Goal: Information Seeking & Learning: Learn about a topic

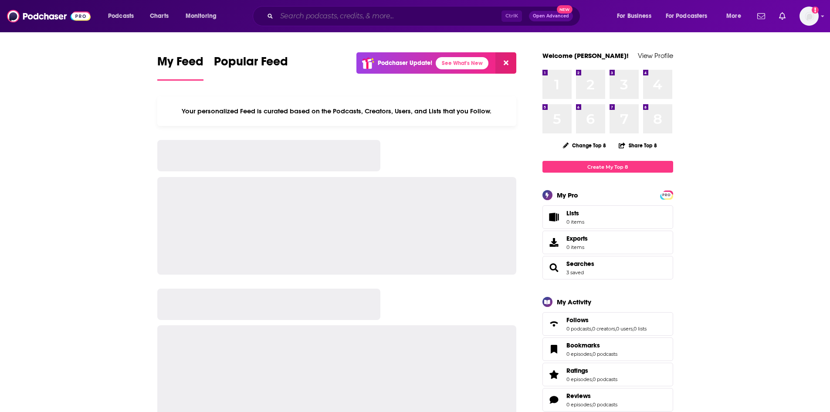
click at [329, 20] on input "Search podcasts, credits, & more..." at bounding box center [389, 16] width 225 height 14
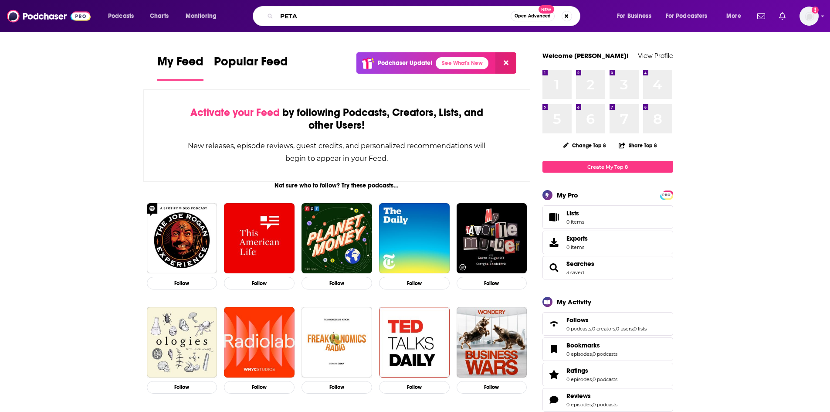
type input "PETA"
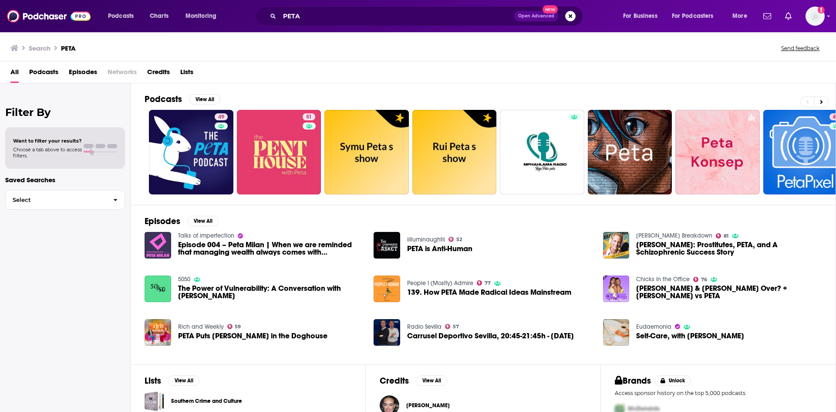
click at [82, 70] on span "Episodes" at bounding box center [83, 74] width 28 height 18
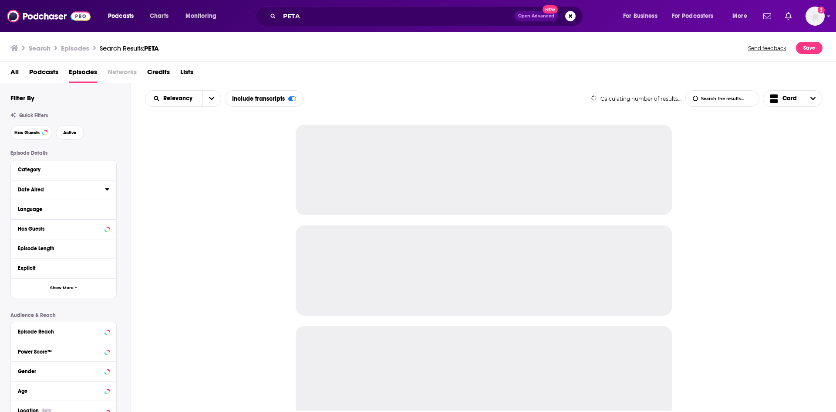
click at [109, 192] on icon at bounding box center [107, 189] width 4 height 7
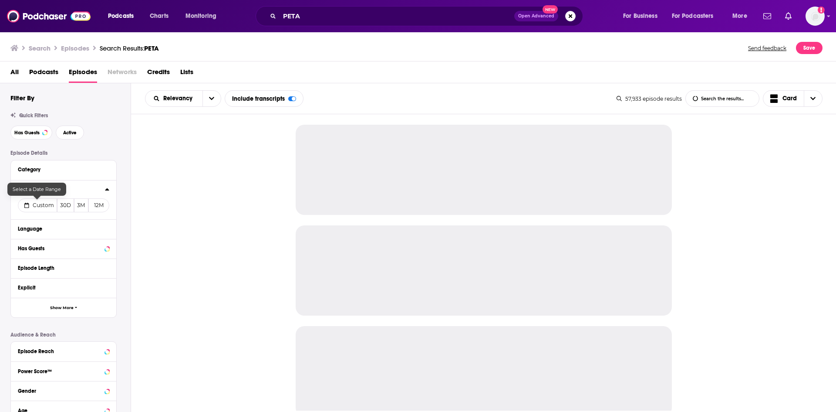
click at [34, 206] on span "Custom" at bounding box center [43, 205] width 21 height 7
select select "8"
select select "2025"
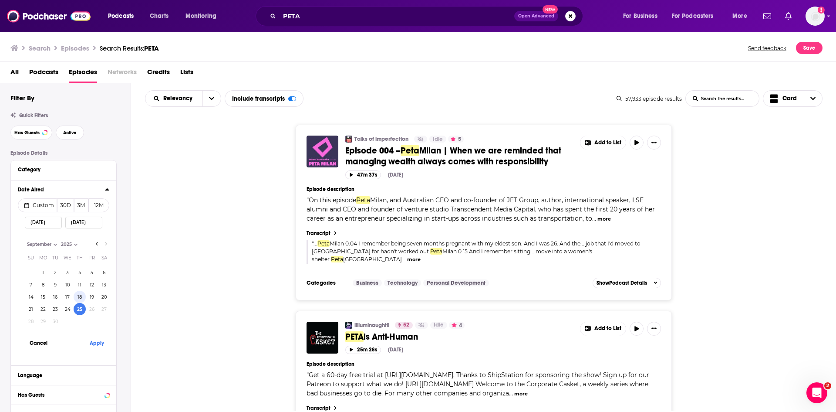
click at [78, 296] on button "18" at bounding box center [80, 296] width 12 height 12
type input "09/18/2025"
click at [96, 342] on button "Apply" at bounding box center [97, 342] width 26 height 16
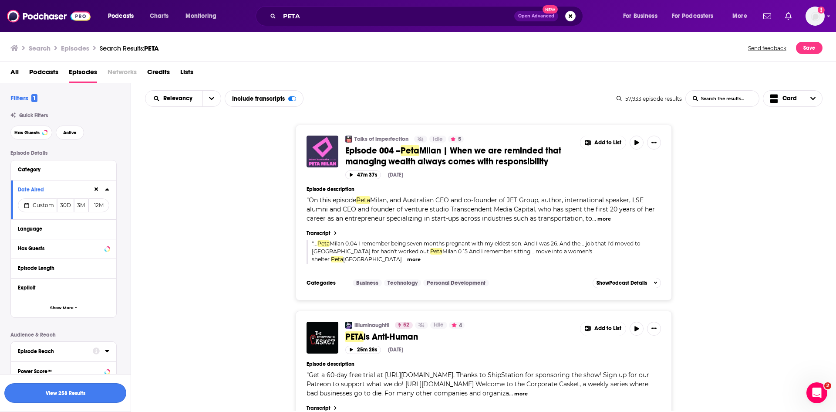
click at [80, 394] on button "View 258 Results" at bounding box center [65, 393] width 122 height 20
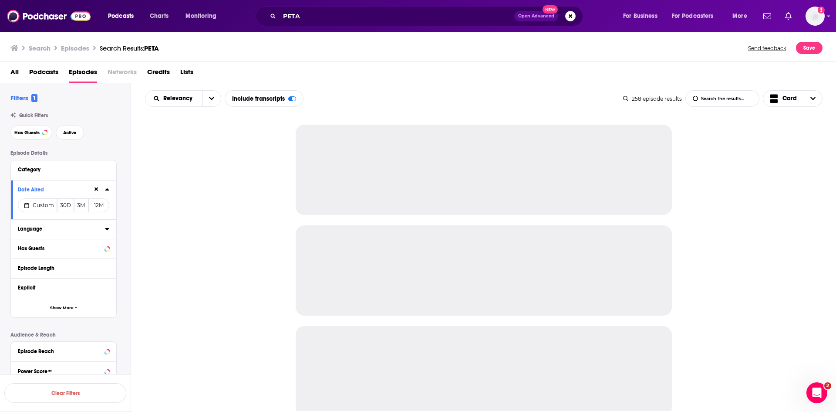
click at [106, 228] on icon at bounding box center [107, 229] width 4 height 2
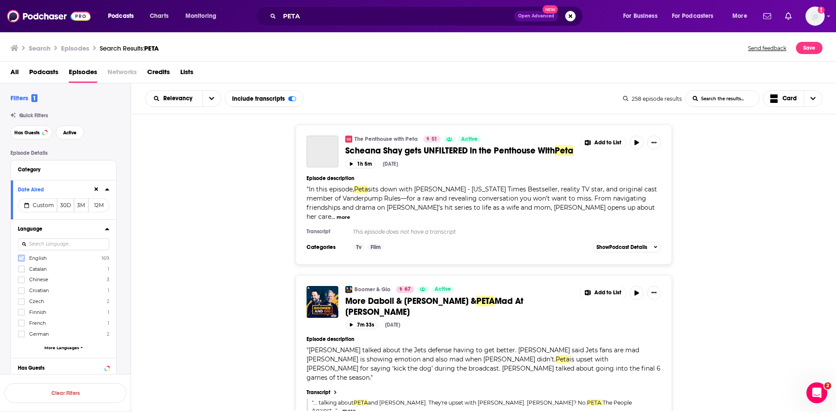
click at [20, 258] on icon at bounding box center [21, 257] width 5 height 5
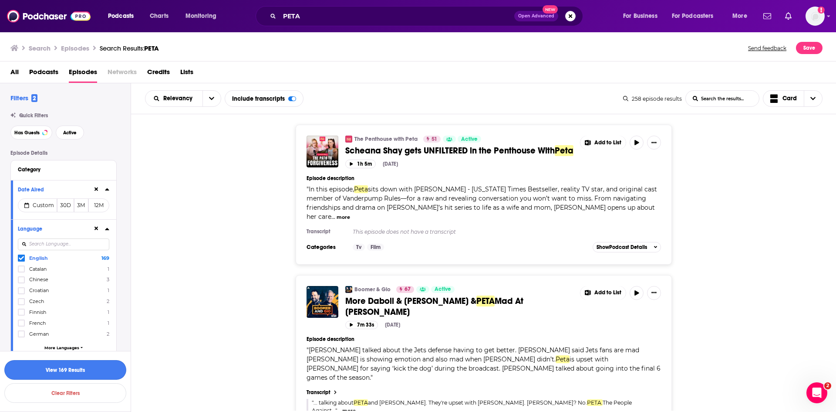
click at [82, 368] on button "View 169 Results" at bounding box center [65, 370] width 122 height 20
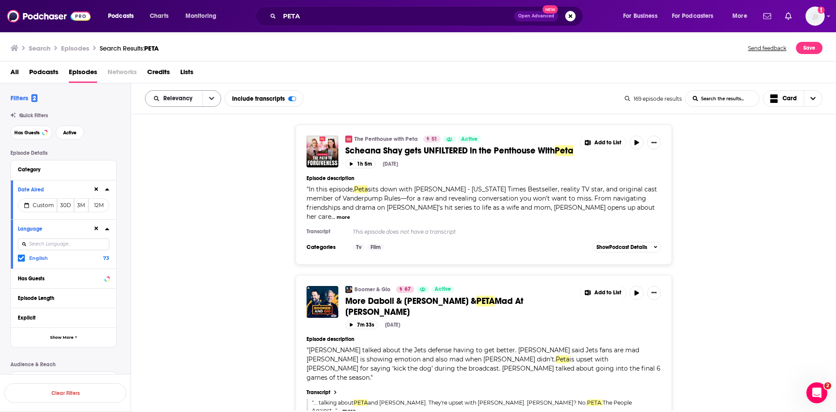
click at [211, 100] on icon "open menu" at bounding box center [211, 98] width 5 height 6
click at [179, 172] on span "Power Score" at bounding box center [188, 172] width 51 height 5
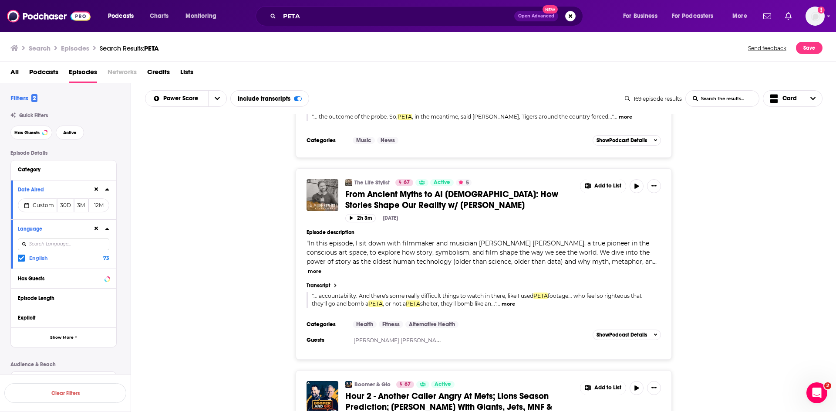
scroll to position [2221, 0]
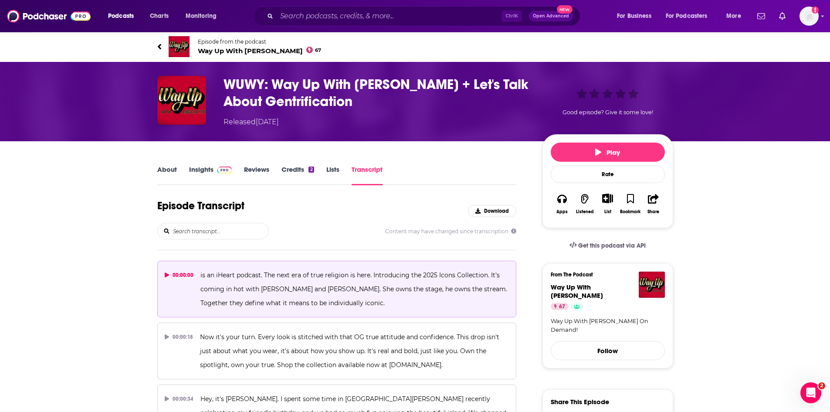
scroll to position [9960, 0]
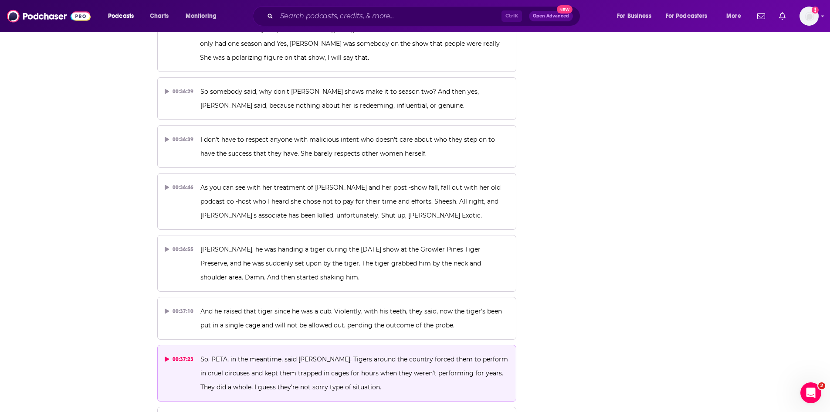
click at [344, 355] on span "So, PETA, in the meantime, said Ryan Hall, Tigers around the country forced the…" at bounding box center [354, 373] width 309 height 36
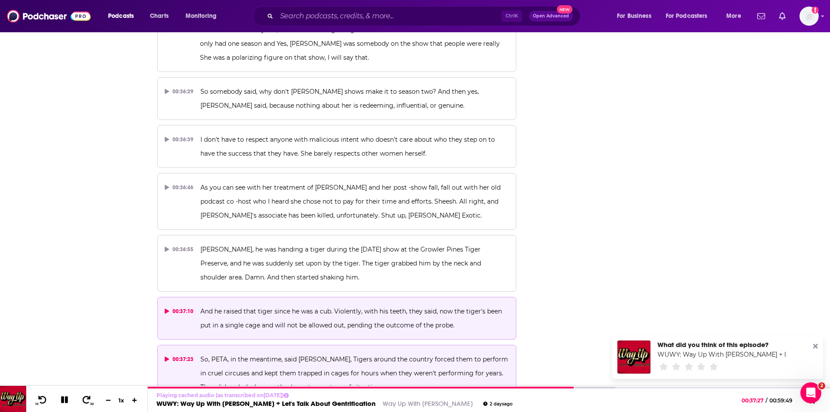
click at [349, 307] on span "And he raised that tiger since he was a cub. Violently, with his teeth, they sa…" at bounding box center [351, 318] width 303 height 22
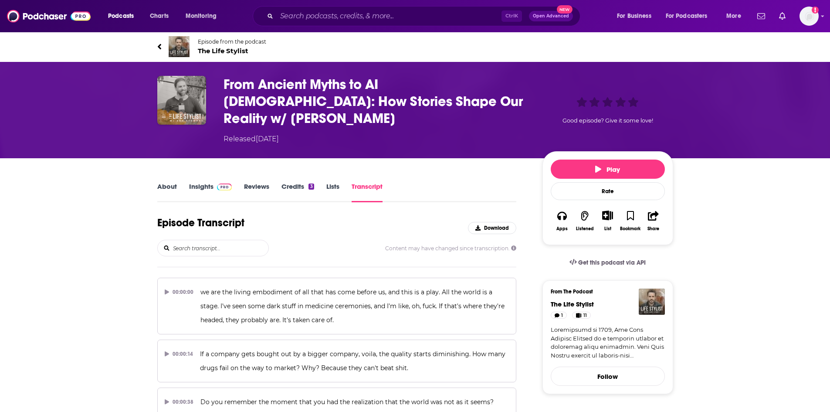
scroll to position [5601, 0]
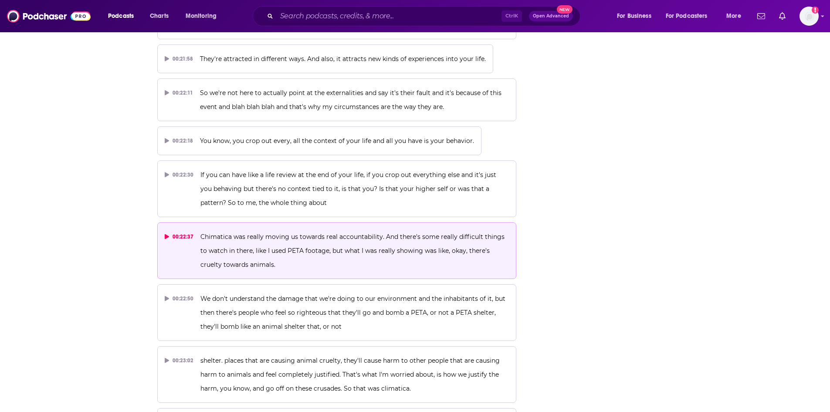
click at [321, 229] on p "Chimatica was really moving us towards real accountability. And there's some re…" at bounding box center [354, 250] width 308 height 42
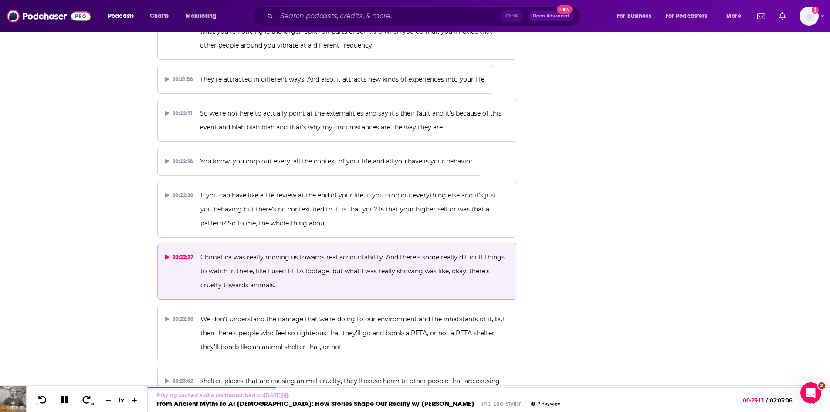
scroll to position [5558, 0]
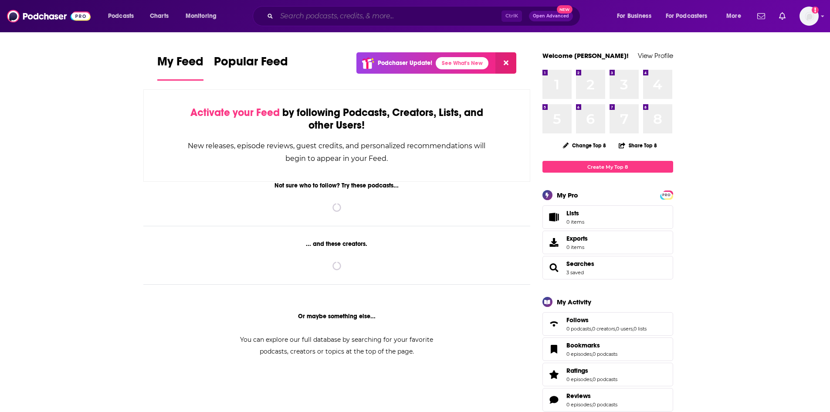
click at [345, 13] on input "Search podcasts, credits, & more..." at bounding box center [389, 16] width 225 height 14
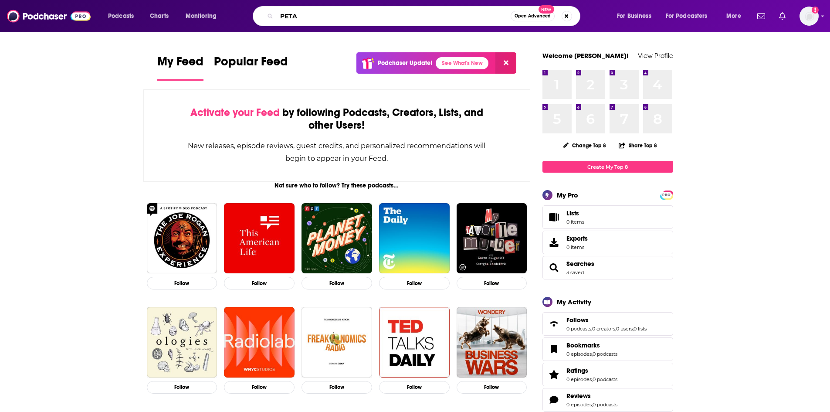
type input "PETA"
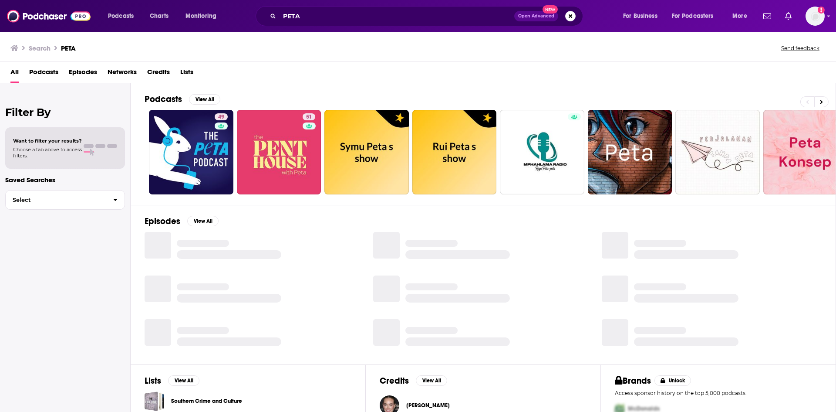
click at [83, 72] on span "Episodes" at bounding box center [83, 74] width 28 height 18
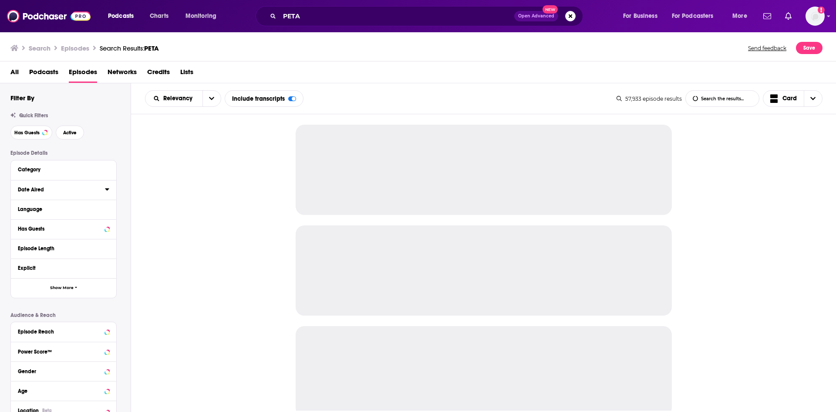
click at [108, 189] on icon at bounding box center [107, 189] width 4 height 2
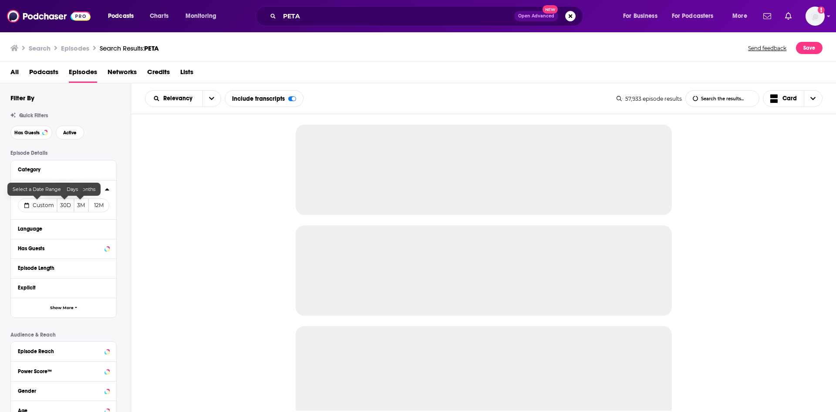
click at [33, 207] on span "Custom" at bounding box center [43, 205] width 21 height 7
select select "8"
select select "2025"
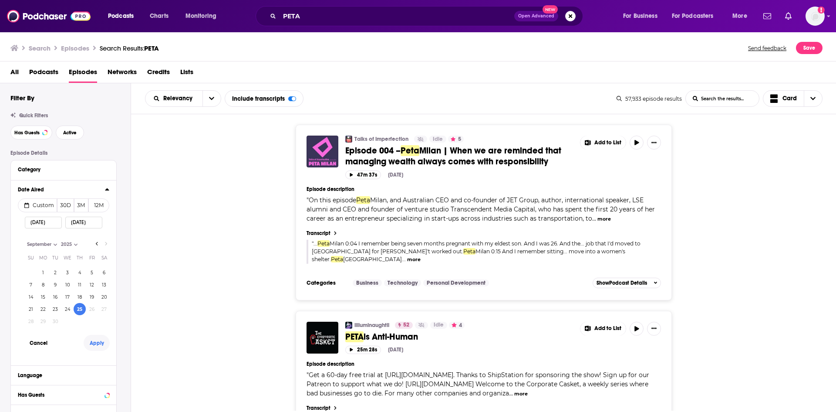
click at [94, 344] on button "Apply" at bounding box center [97, 342] width 26 height 16
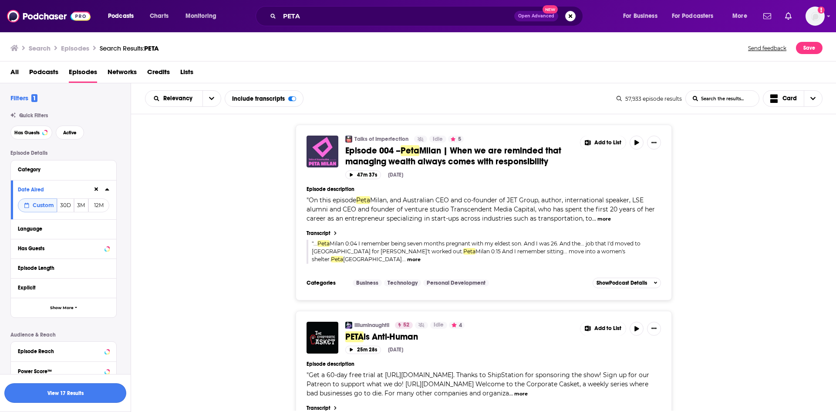
click at [99, 395] on button "View 17 Results" at bounding box center [65, 393] width 122 height 20
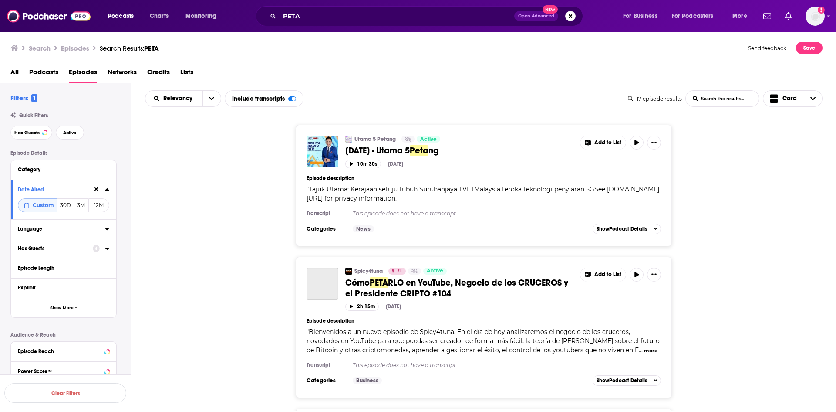
click at [106, 231] on icon at bounding box center [107, 228] width 4 height 7
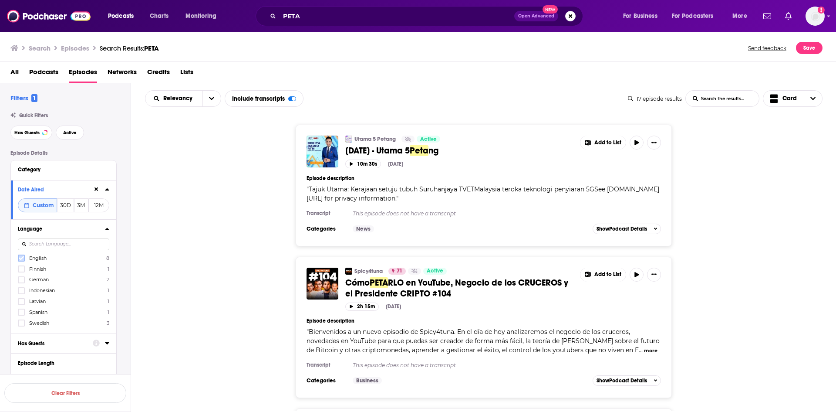
click at [24, 258] on icon at bounding box center [21, 257] width 5 height 5
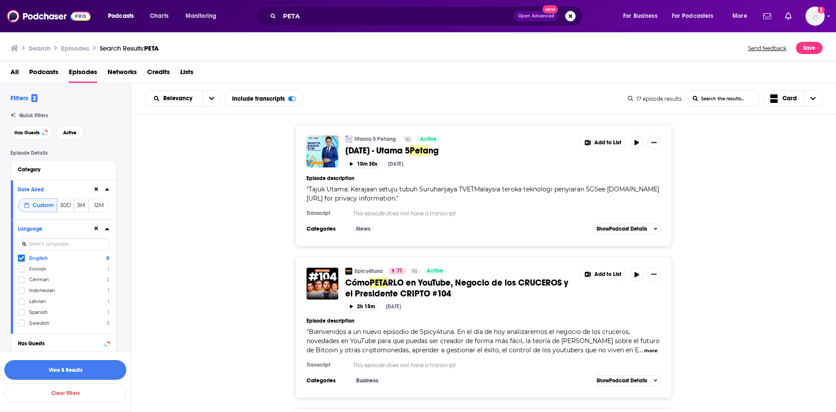
click at [101, 368] on button "View 8 Results" at bounding box center [65, 370] width 122 height 20
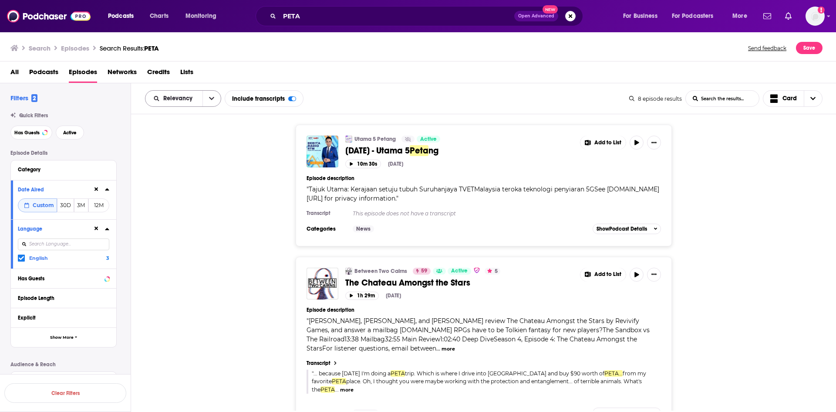
click at [212, 98] on icon "open menu" at bounding box center [211, 98] width 5 height 6
click at [179, 172] on span "Power Score" at bounding box center [188, 172] width 51 height 5
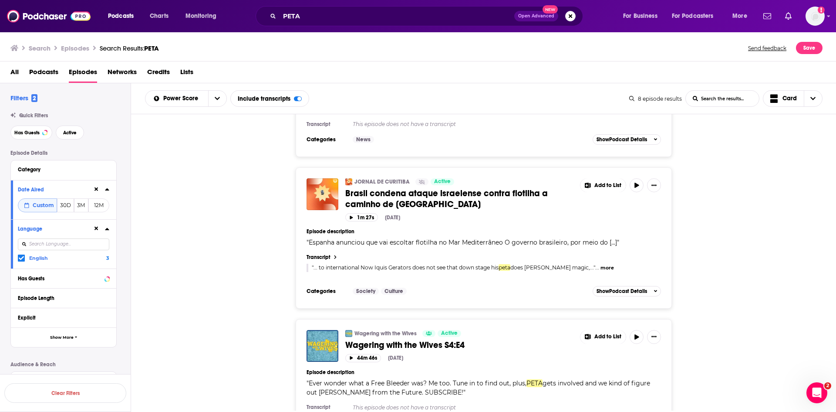
scroll to position [982, 0]
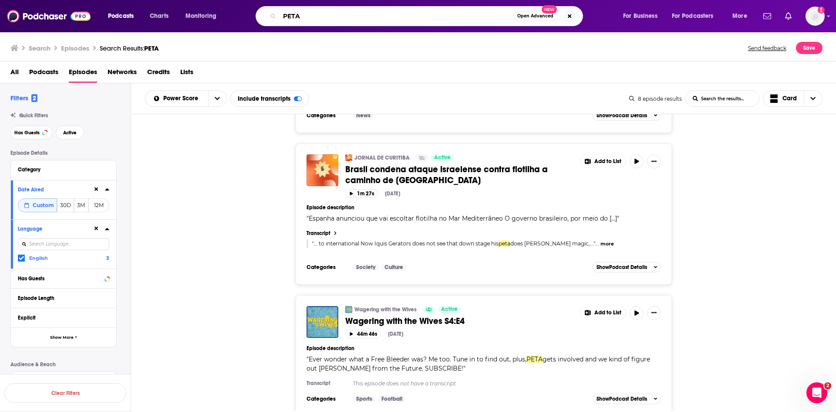
drag, startPoint x: 307, startPoint y: 16, endPoint x: 287, endPoint y: 20, distance: 20.3
click at [285, 18] on input "PETA" at bounding box center [397, 16] width 234 height 14
type input "SeaWorld"
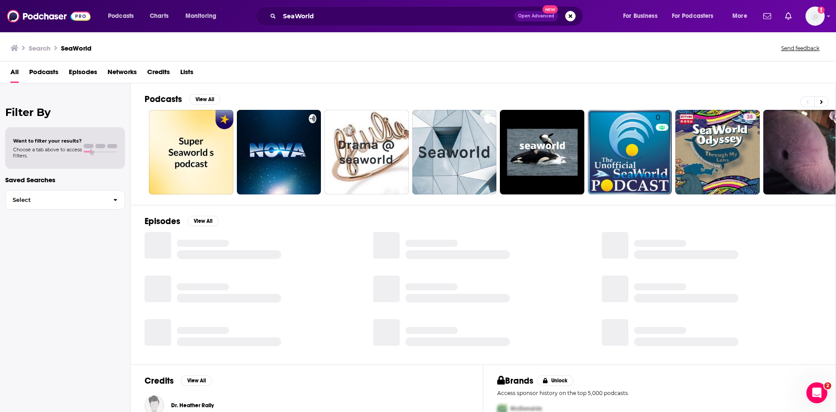
click at [73, 71] on span "Episodes" at bounding box center [83, 74] width 28 height 18
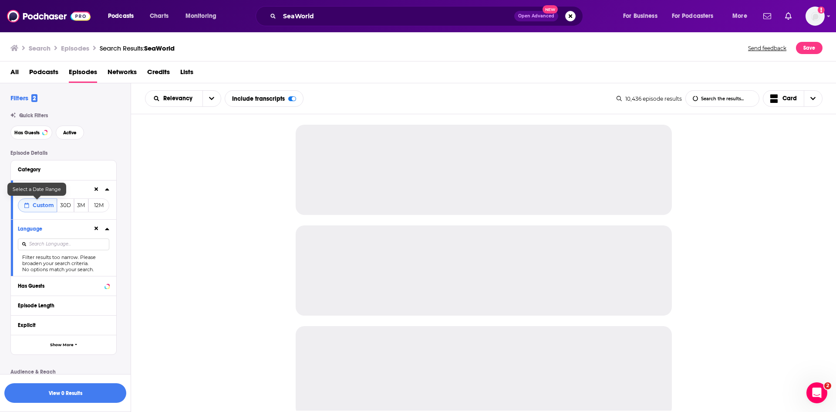
click at [33, 206] on span "Custom" at bounding box center [43, 205] width 21 height 7
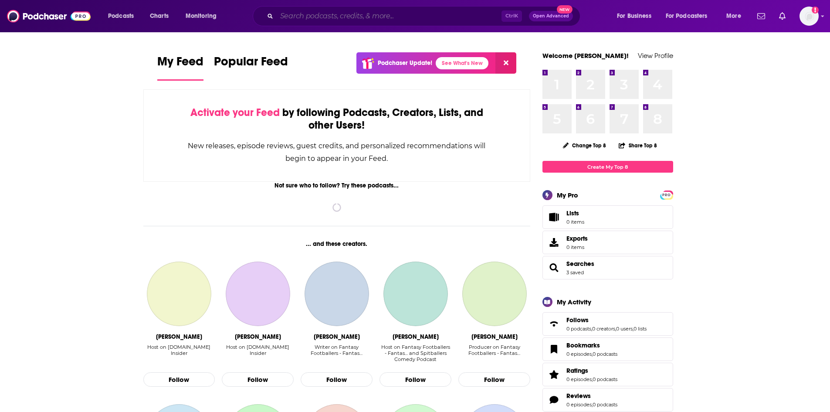
click at [349, 14] on input "Search podcasts, credits, & more..." at bounding box center [389, 16] width 225 height 14
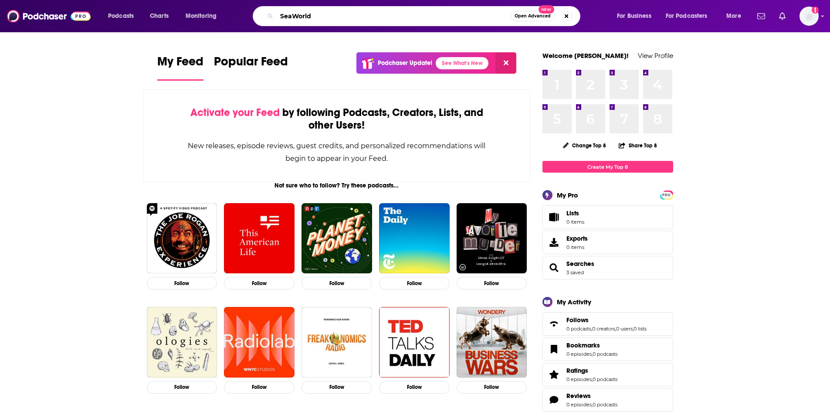
type input "SeaWorld"
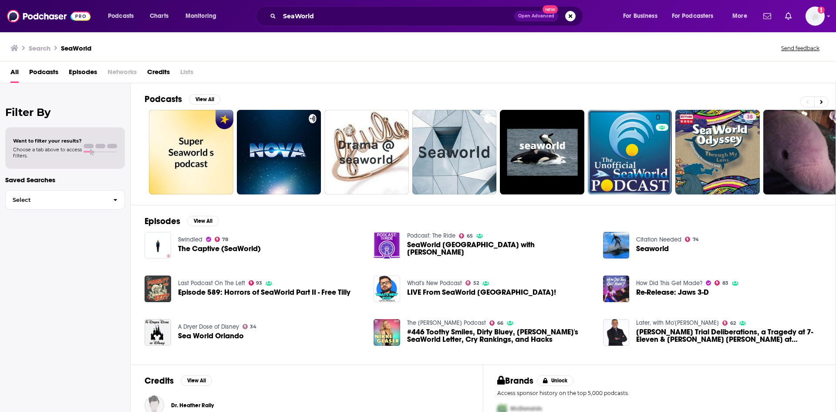
click at [91, 73] on span "Episodes" at bounding box center [83, 74] width 28 height 18
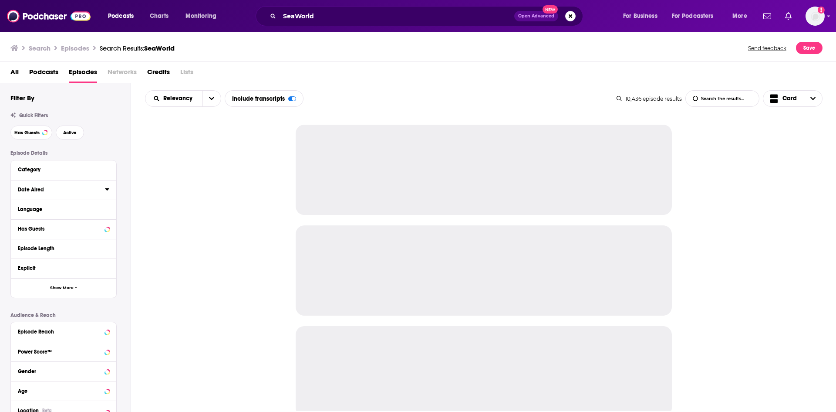
click at [109, 191] on icon at bounding box center [107, 189] width 4 height 7
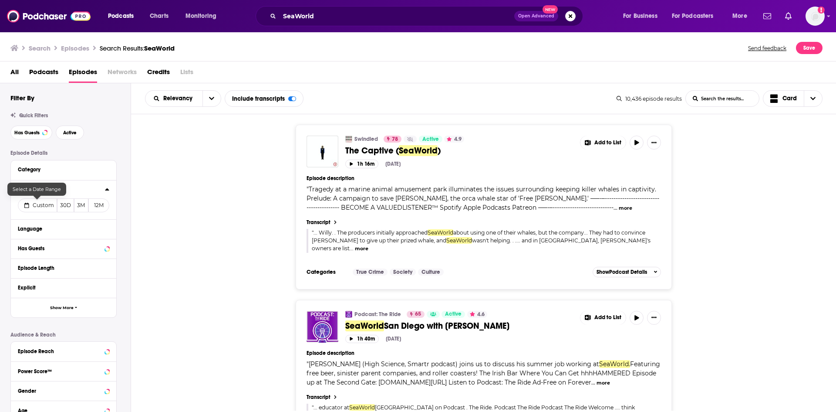
click at [48, 204] on span "Custom" at bounding box center [43, 205] width 21 height 7
select select "8"
select select "2025"
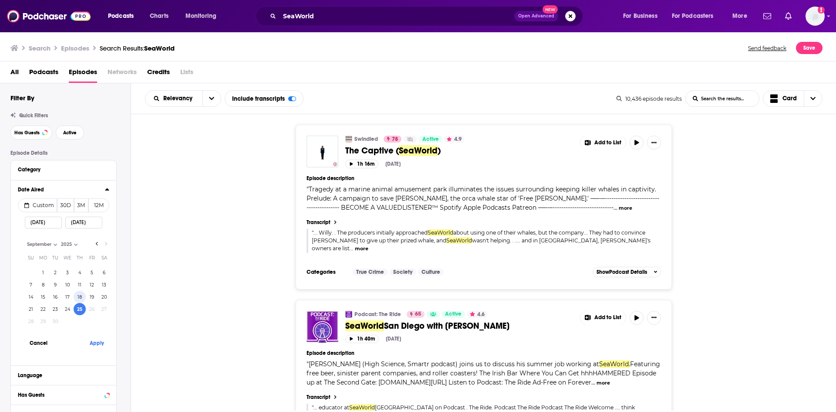
click at [77, 295] on button "18" at bounding box center [80, 296] width 12 height 12
type input "09/18/2025"
click at [95, 341] on button "Apply" at bounding box center [97, 342] width 26 height 16
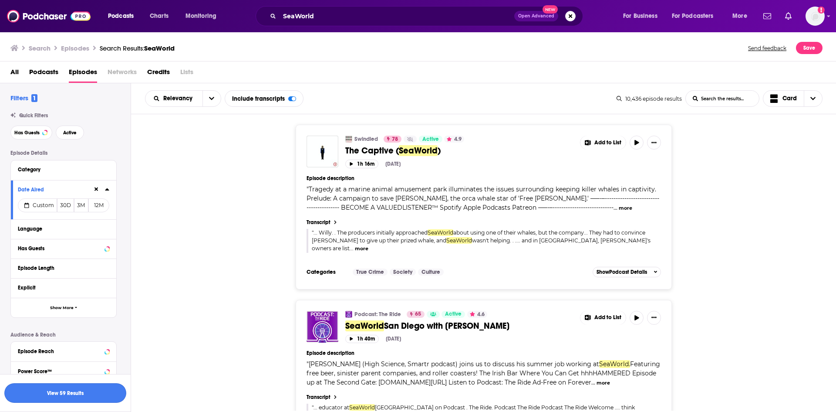
click at [91, 398] on button "View 59 Results" at bounding box center [65, 393] width 122 height 20
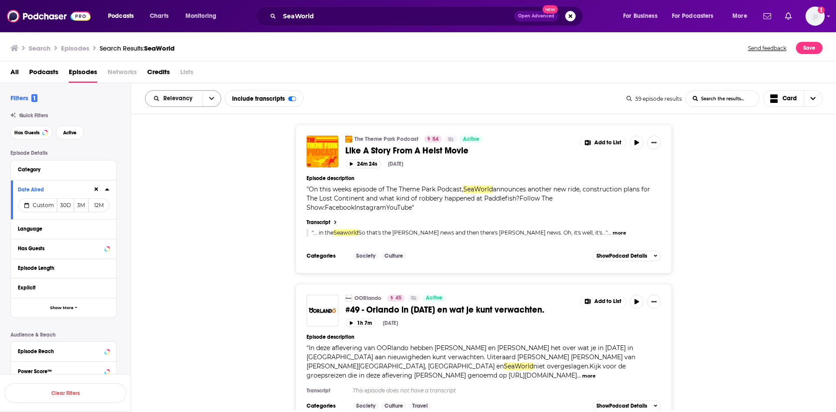
click at [209, 99] on icon "open menu" at bounding box center [211, 98] width 5 height 6
click at [194, 172] on span "Power Score" at bounding box center [188, 172] width 51 height 5
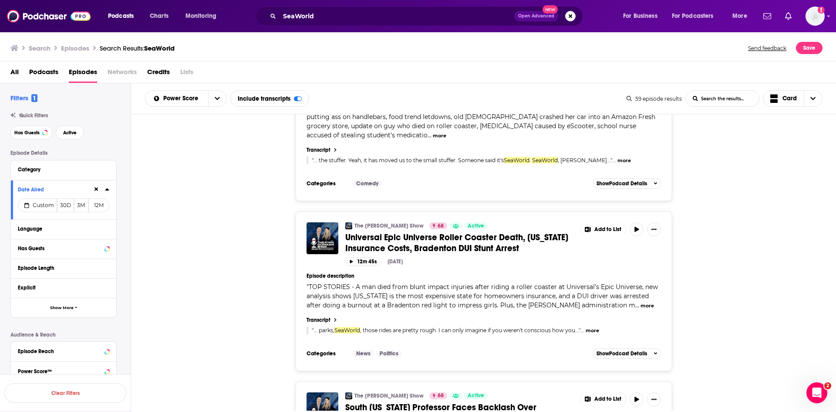
scroll to position [740, 0]
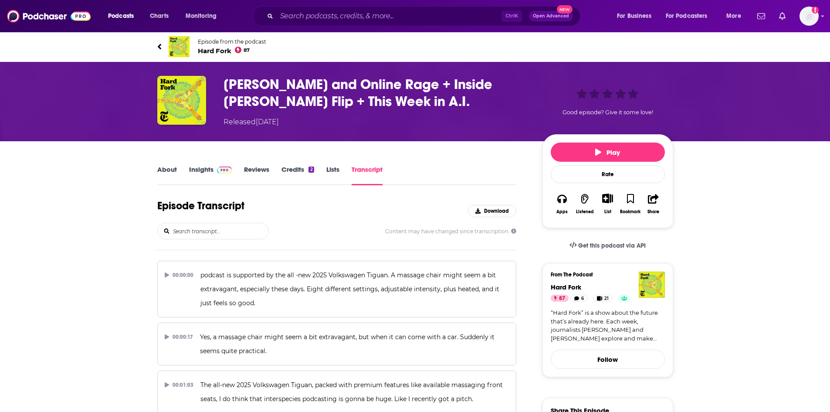
scroll to position [303, 0]
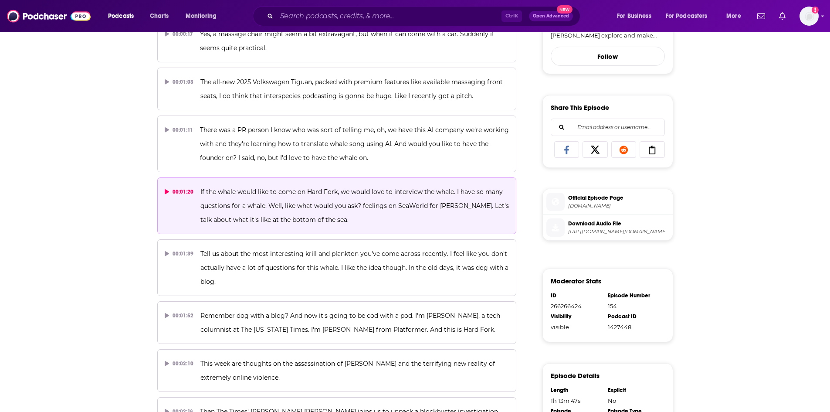
click at [352, 198] on p "If the whale would like to come on Hard Fork, we would love to interview the wh…" at bounding box center [354, 206] width 308 height 42
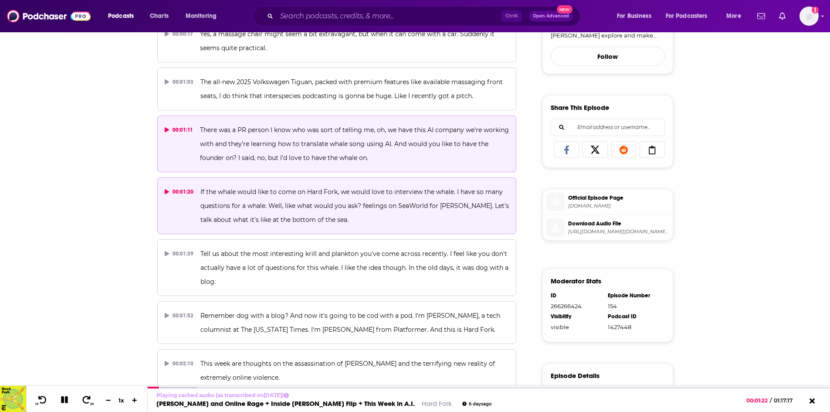
click at [313, 134] on p "There was a PR person I know who was sort of telling me, oh, we have this AI co…" at bounding box center [354, 144] width 309 height 42
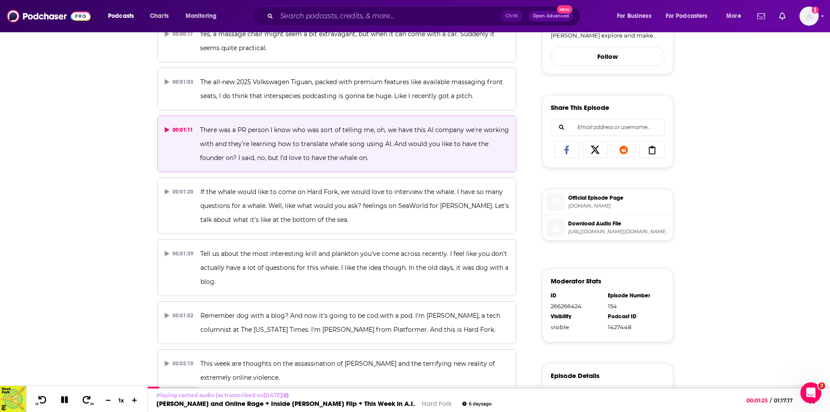
scroll to position [0, 0]
